Goal: Register for event/course

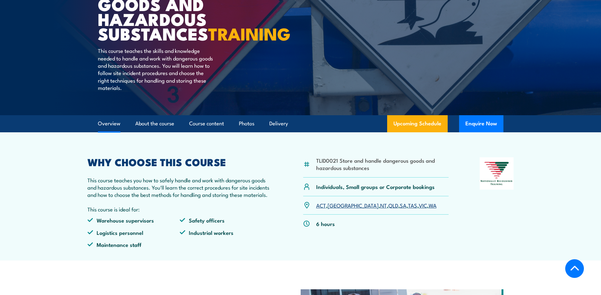
scroll to position [190, 0]
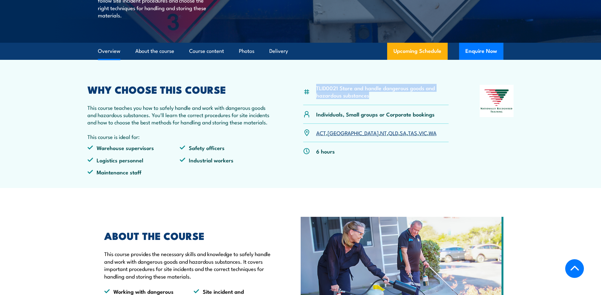
drag, startPoint x: 317, startPoint y: 102, endPoint x: 372, endPoint y: 112, distance: 56.6
click at [372, 99] on li "TLID0021 Store and handle dangerous goods and hazardous substances" at bounding box center [382, 91] width 133 height 15
copy li "TLID0021 Store and handle dangerous goods and hazardous substances"
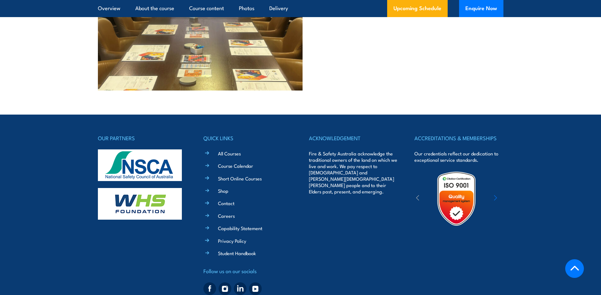
scroll to position [1597, 0]
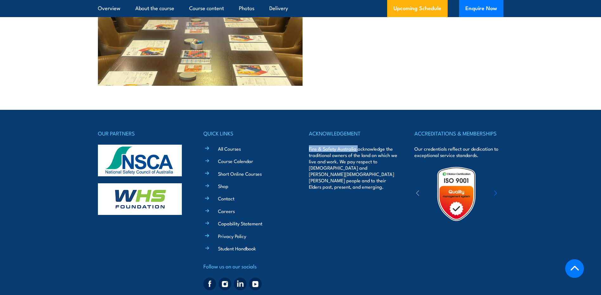
drag, startPoint x: 308, startPoint y: 131, endPoint x: 357, endPoint y: 132, distance: 48.4
click at [357, 132] on div "OUR PARTNERS QUICK LINKS All Courses Course Calendar Short Online Courses Shop …" at bounding box center [300, 211] width 405 height 164
copy p "Fire & Safety Australia"
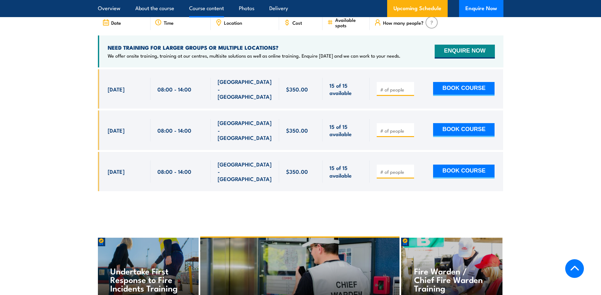
scroll to position [964, 0]
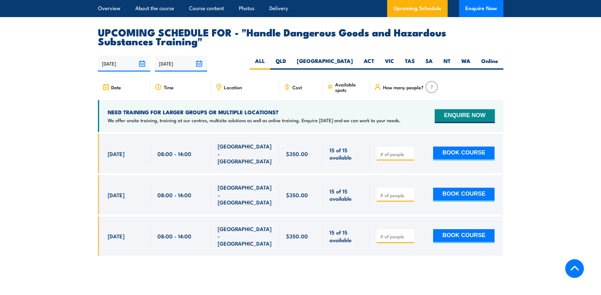
click at [542, 138] on section "UPCOMING SCHEDULE FOR - "Handle Dangerous Goods and Hazardous Substances Traini…" at bounding box center [300, 147] width 601 height 238
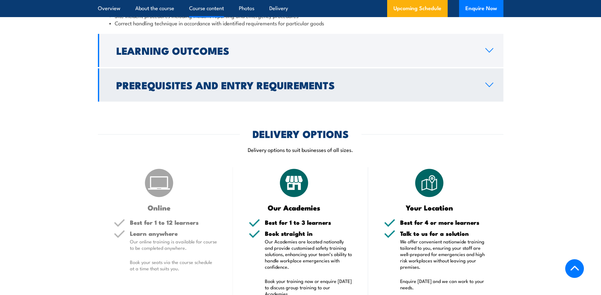
scroll to position [520, 0]
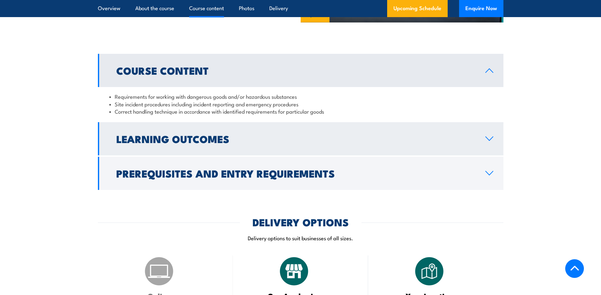
click at [144, 143] on h2 "Learning Outcomes" at bounding box center [295, 138] width 359 height 9
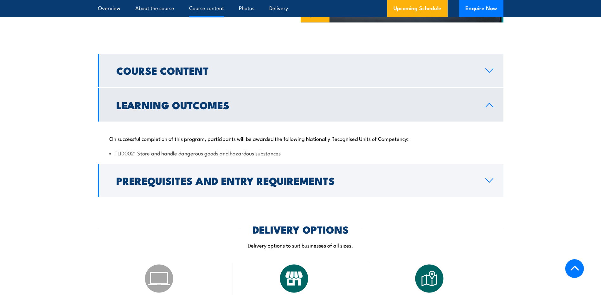
click at [247, 75] on h2 "Course Content" at bounding box center [295, 70] width 359 height 9
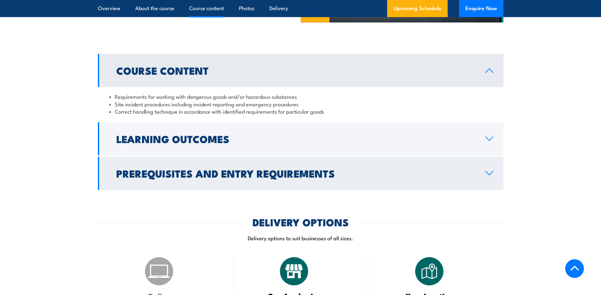
click at [204, 178] on h2 "Prerequisites and Entry Requirements" at bounding box center [295, 173] width 359 height 9
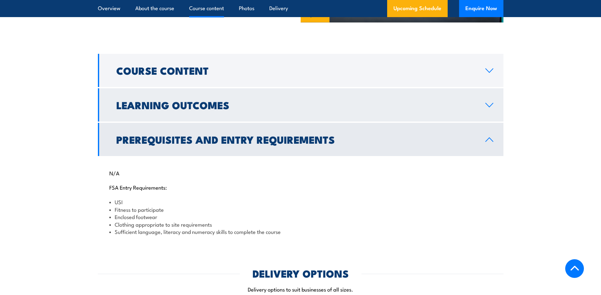
click at [224, 109] on h2 "Learning Outcomes" at bounding box center [295, 104] width 359 height 9
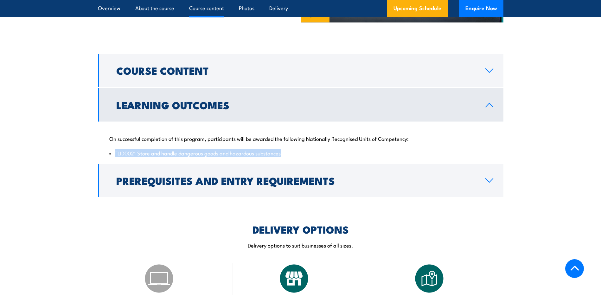
drag, startPoint x: 135, startPoint y: 167, endPoint x: 301, endPoint y: 163, distance: 166.2
click at [301, 162] on div "On successful completion of this program, participants will be awarded the foll…" at bounding box center [300, 142] width 405 height 41
copy li "TLID0021 Store and handle dangerous goods and hazardous substances"
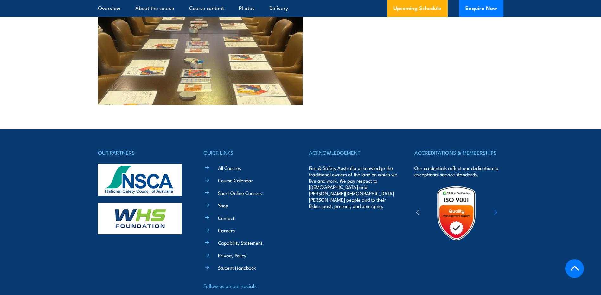
scroll to position [1604, 0]
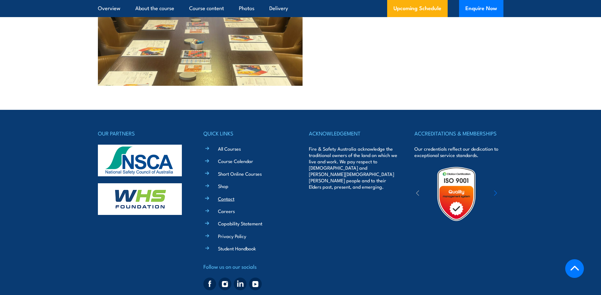
click at [232, 195] on link "Contact" at bounding box center [226, 198] width 16 height 7
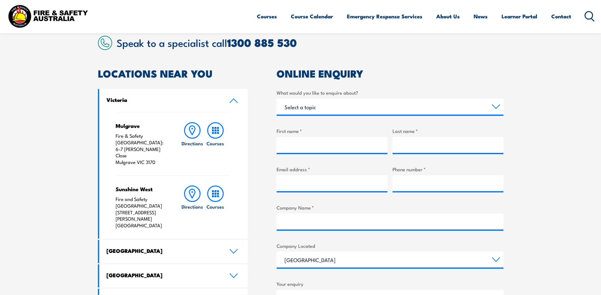
scroll to position [253, 0]
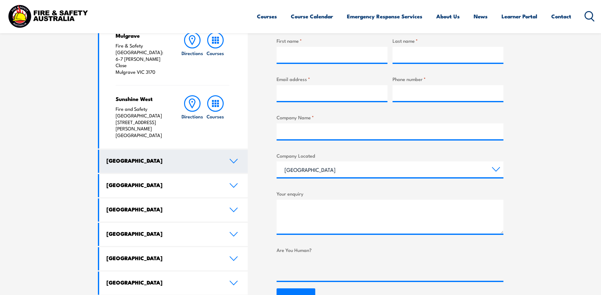
click at [168, 157] on h4 "New South Wales" at bounding box center [162, 160] width 113 height 7
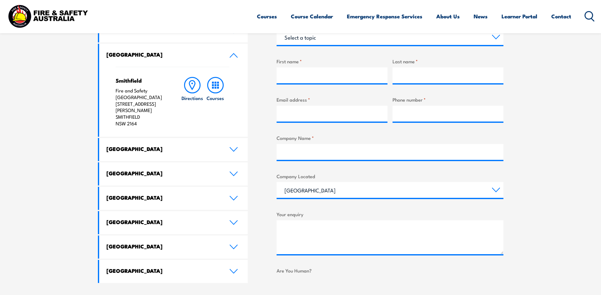
scroll to position [222, 0]
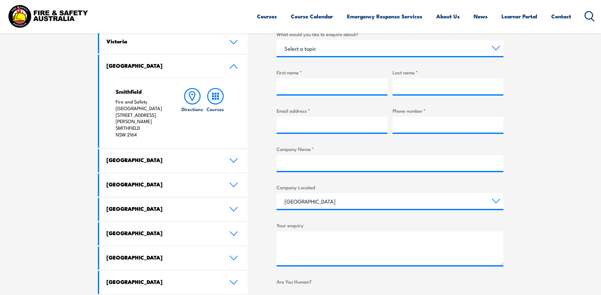
drag, startPoint x: 115, startPoint y: 102, endPoint x: 140, endPoint y: 129, distance: 36.3
click at [140, 129] on p "Fire and Safety Australia Unit 1, 747 The Horsley Drive SMITHFIELD NSW 2164" at bounding box center [142, 118] width 53 height 40
copy p "Fire and Safety Australia Unit 1, 747 The Horsley Drive SMITHFIELD NSW 2164"
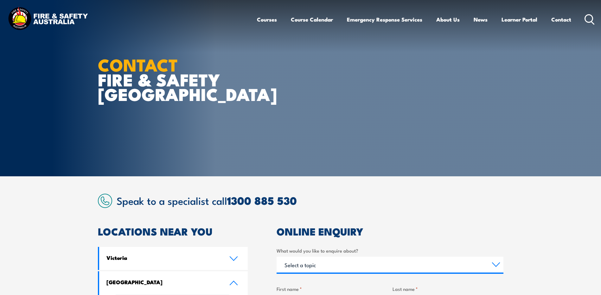
scroll to position [95, 0]
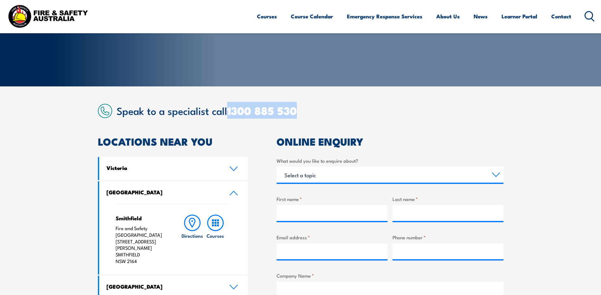
drag, startPoint x: 229, startPoint y: 112, endPoint x: 327, endPoint y: 110, distance: 98.5
click at [327, 110] on h2 "Speak to a specialist call 1300 885 530" at bounding box center [309, 110] width 387 height 11
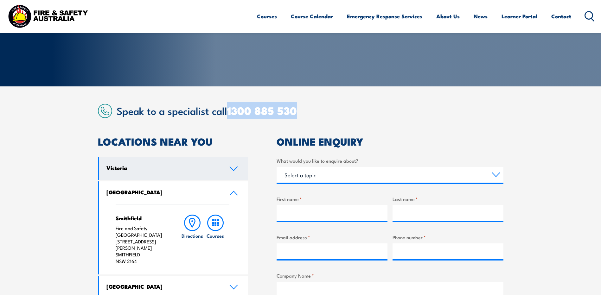
copy link "1300 885 530"
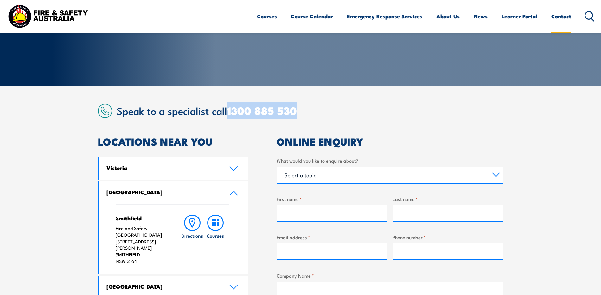
click at [556, 19] on link "Contact" at bounding box center [561, 16] width 20 height 17
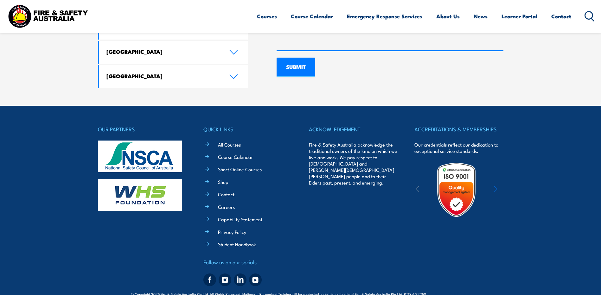
scroll to position [486, 0]
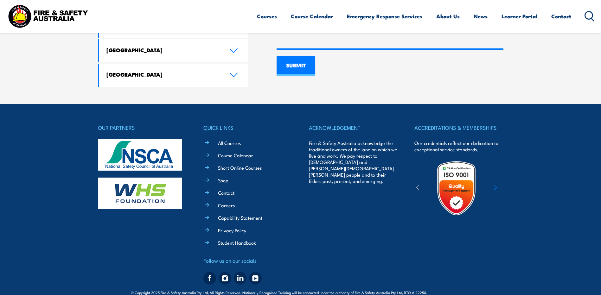
click at [230, 189] on link "Contact" at bounding box center [226, 192] width 16 height 7
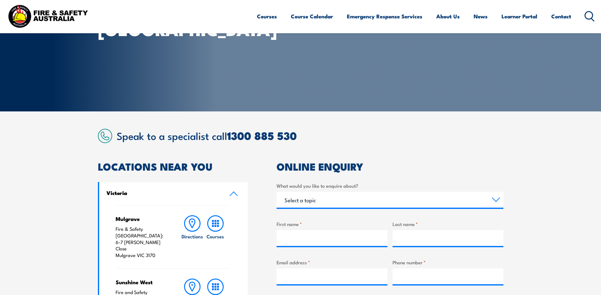
scroll to position [127, 0]
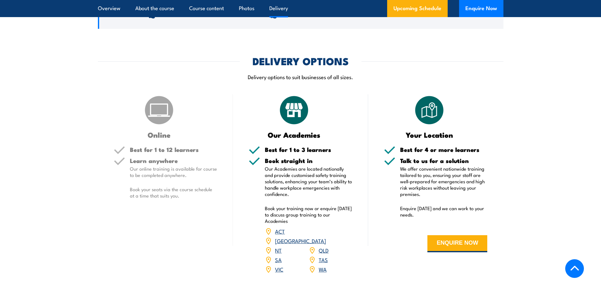
scroll to position [696, 0]
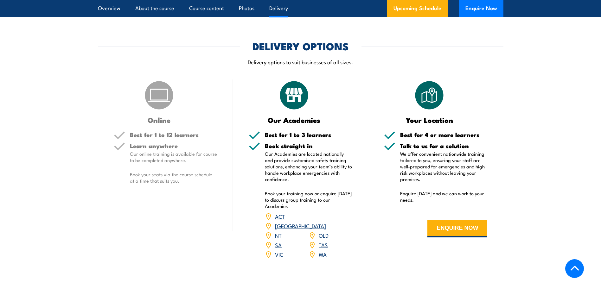
click at [325, 230] on link "[GEOGRAPHIC_DATA]" at bounding box center [300, 226] width 51 height 8
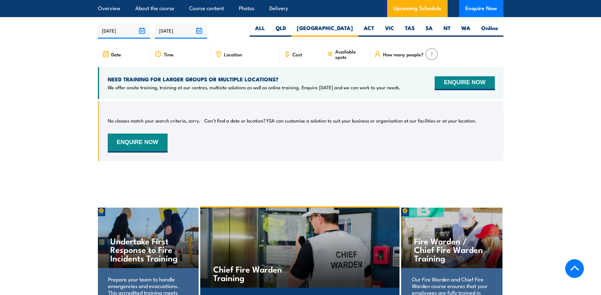
scroll to position [965, 0]
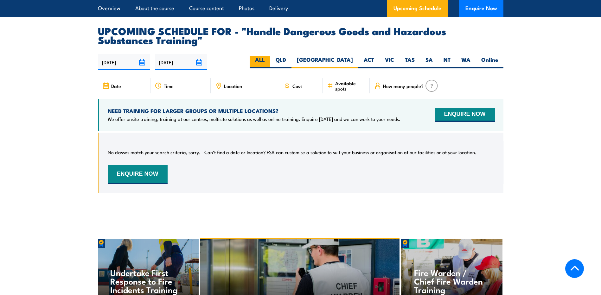
click at [270, 68] on label "ALL" at bounding box center [259, 62] width 21 height 12
click at [269, 60] on input "ALL" at bounding box center [267, 58] width 4 height 4
radio input "true"
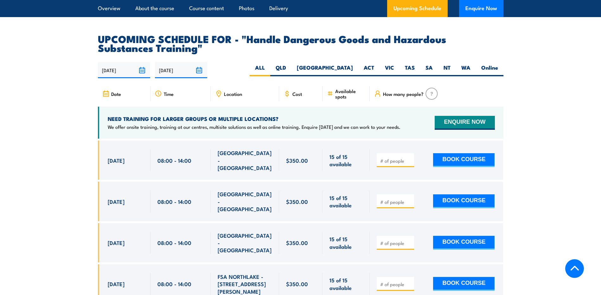
scroll to position [997, 0]
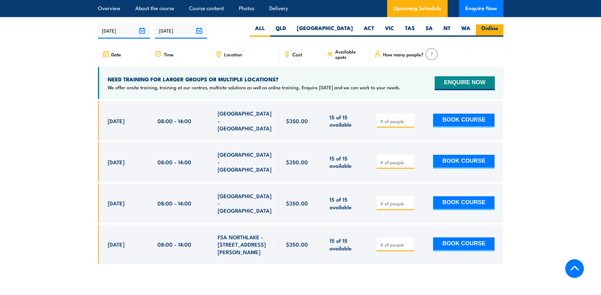
click at [493, 37] on label "Online" at bounding box center [489, 30] width 28 height 12
click at [498, 28] on input "Online" at bounding box center [500, 26] width 4 height 4
radio input "true"
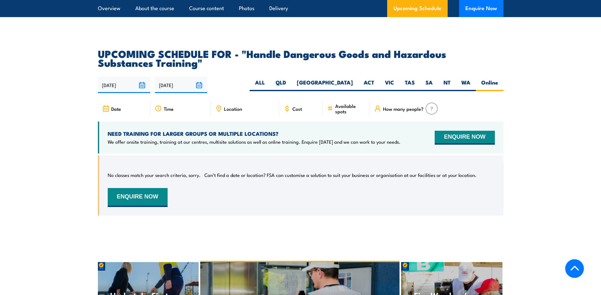
scroll to position [997, 0]
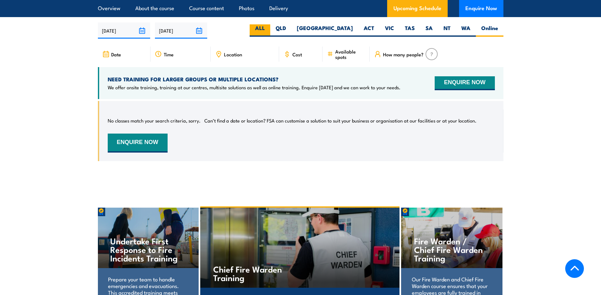
click at [270, 33] on label "ALL" at bounding box center [259, 30] width 21 height 12
click at [269, 28] on input "ALL" at bounding box center [267, 26] width 4 height 4
radio input "true"
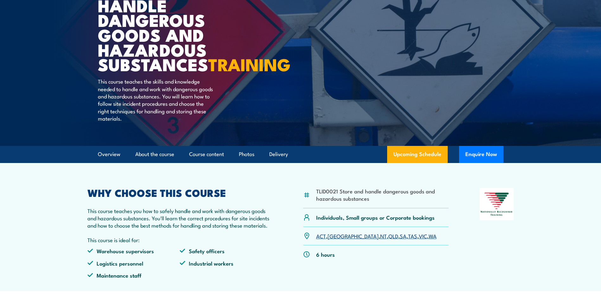
scroll to position [142, 0]
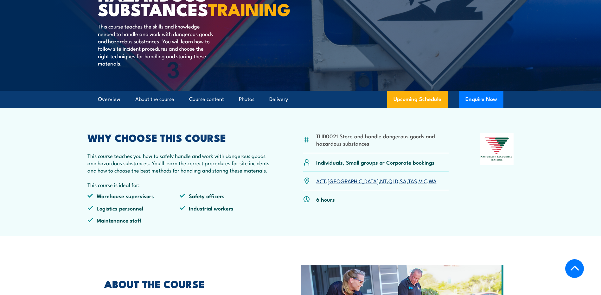
click at [336, 185] on link "[GEOGRAPHIC_DATA]" at bounding box center [352, 181] width 51 height 8
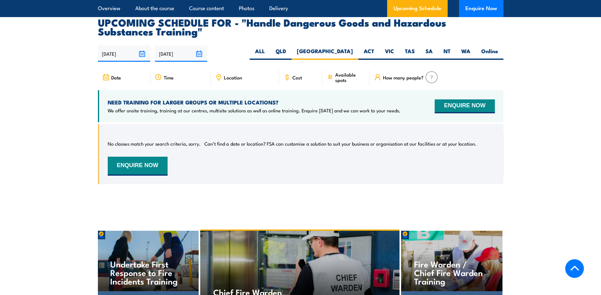
scroll to position [902, 0]
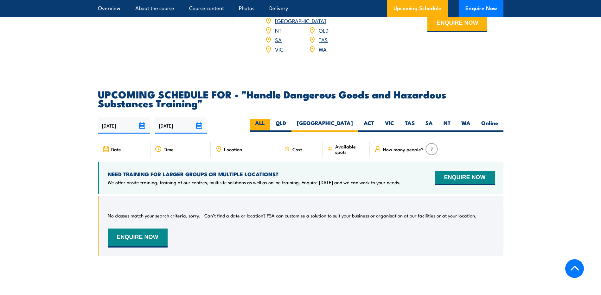
click at [270, 131] on label "ALL" at bounding box center [259, 125] width 21 height 12
click at [269, 123] on input "ALL" at bounding box center [267, 121] width 4 height 4
radio input "true"
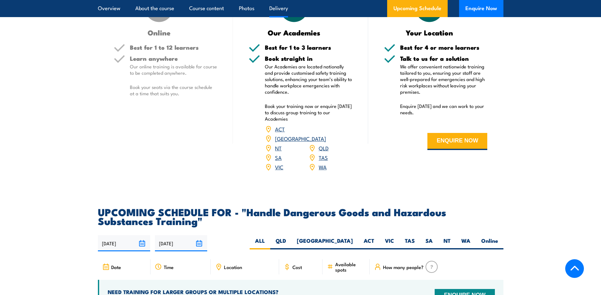
scroll to position [775, 0]
